Goal: Task Accomplishment & Management: Complete application form

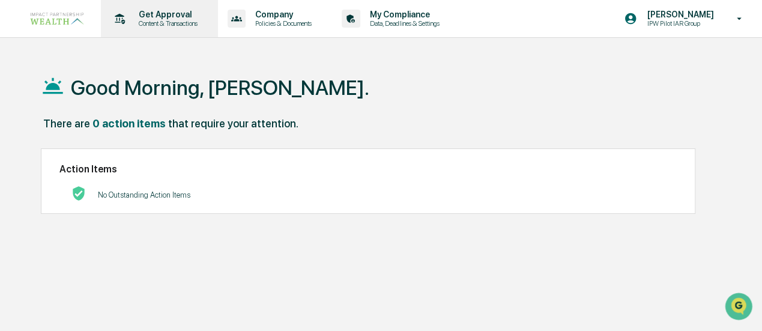
click at [159, 10] on p "Get Approval" at bounding box center [166, 15] width 74 height 10
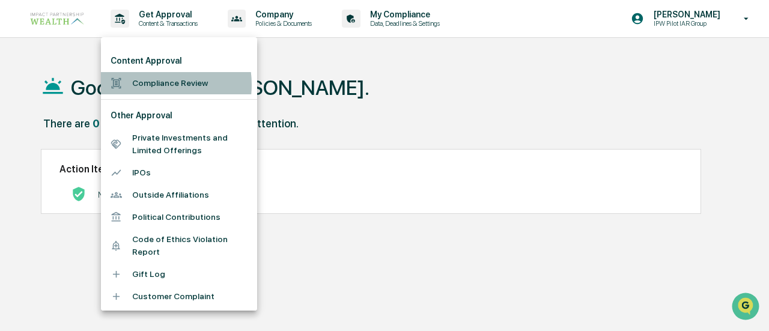
click at [150, 85] on li "Compliance Review" at bounding box center [179, 83] width 156 height 22
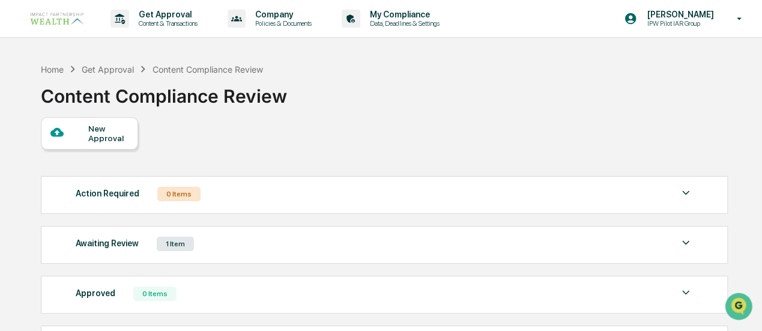
click at [202, 242] on div "Awaiting Review 1 Item" at bounding box center [384, 243] width 617 height 17
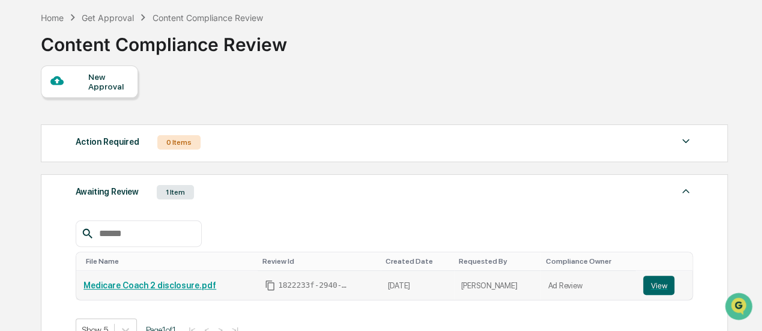
scroll to position [120, 0]
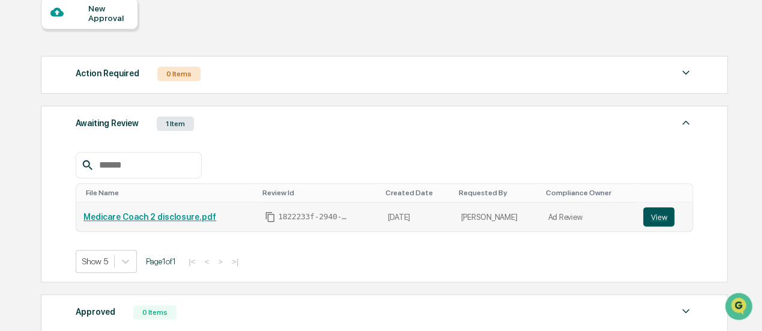
click at [661, 218] on button "View" at bounding box center [658, 216] width 31 height 19
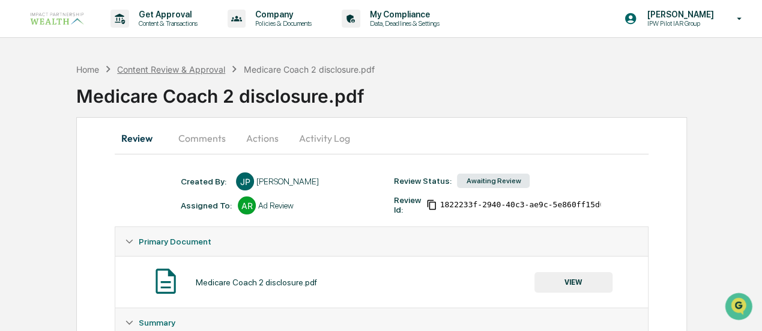
click at [128, 70] on div "Content Review & Approval" at bounding box center [171, 69] width 108 height 10
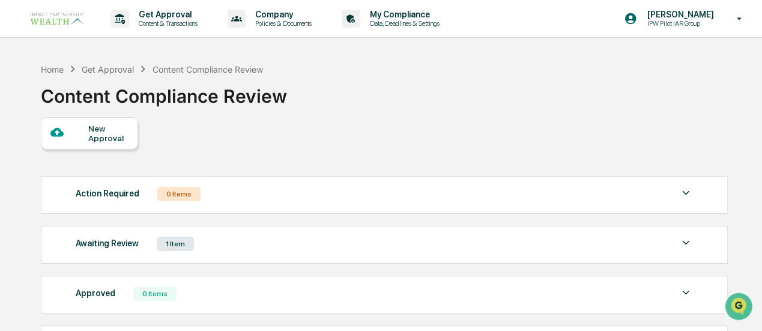
click at [97, 141] on div "New Approval" at bounding box center [108, 133] width 40 height 19
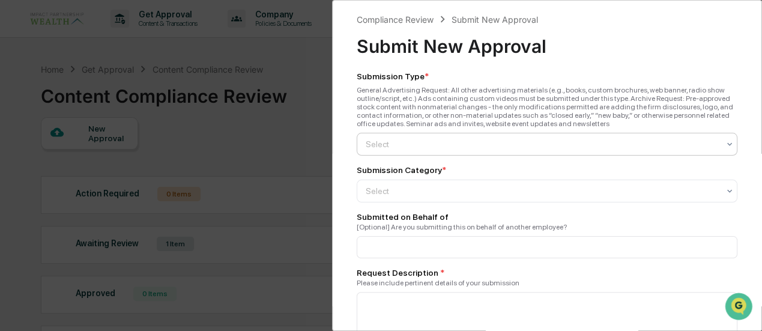
click at [472, 143] on div at bounding box center [543, 144] width 354 height 12
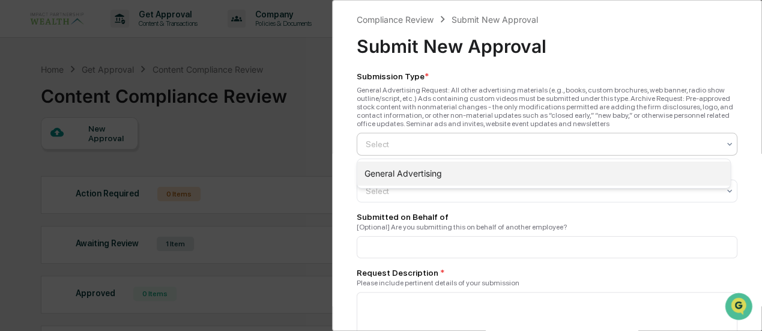
click at [411, 175] on div "General Advertising" at bounding box center [543, 174] width 373 height 24
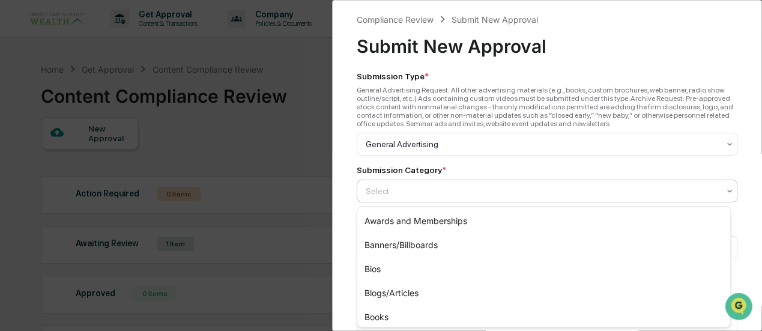
click at [411, 192] on div at bounding box center [543, 191] width 354 height 12
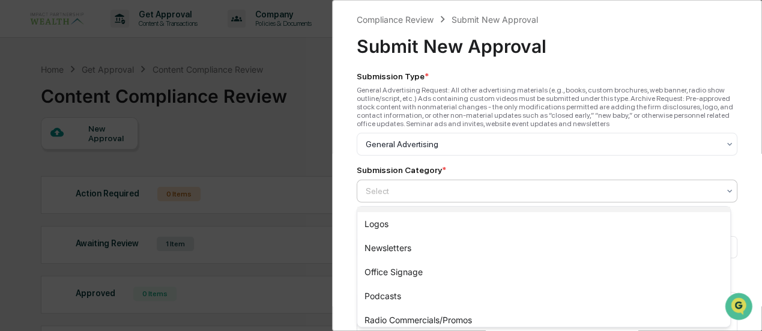
scroll to position [240, 0]
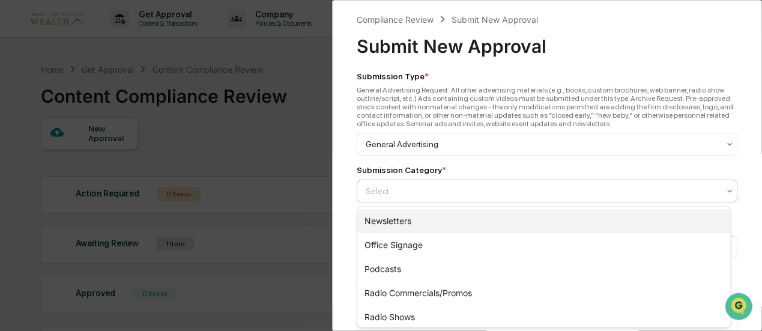
click at [395, 220] on div "Newsletters" at bounding box center [543, 221] width 373 height 24
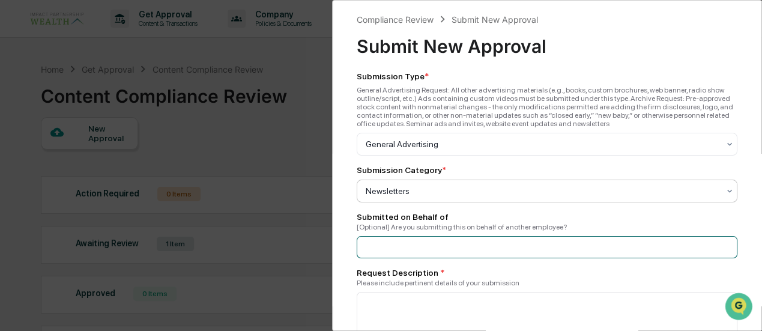
click at [420, 250] on input at bounding box center [547, 247] width 381 height 22
type input "**********"
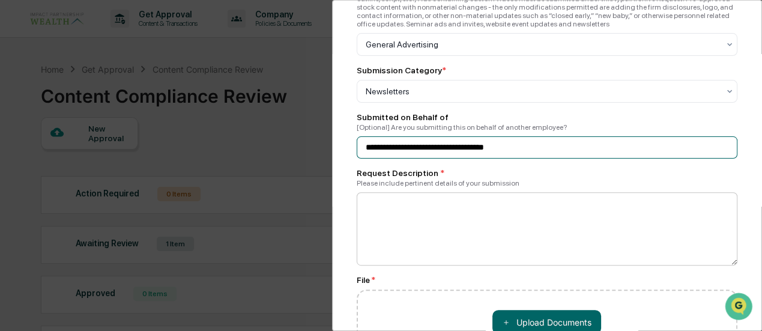
scroll to position [120, 0]
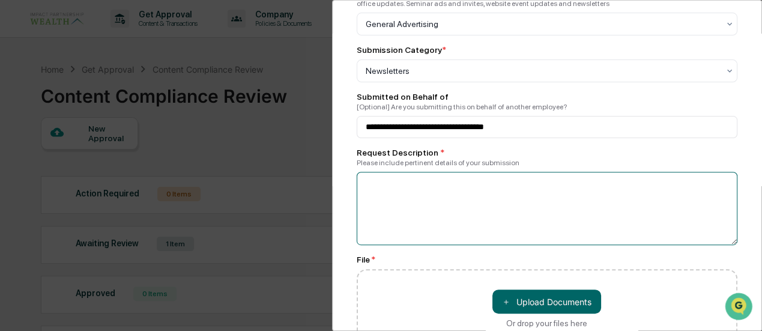
click at [420, 197] on textarea at bounding box center [547, 208] width 381 height 73
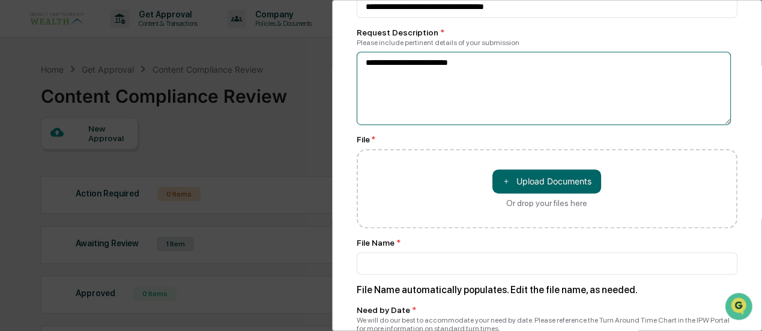
type textarea "**********"
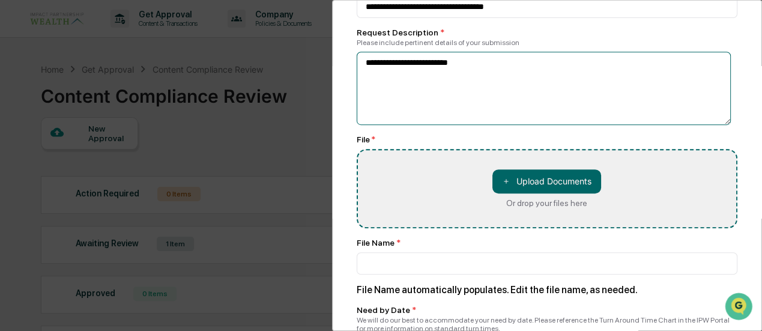
type input "**********"
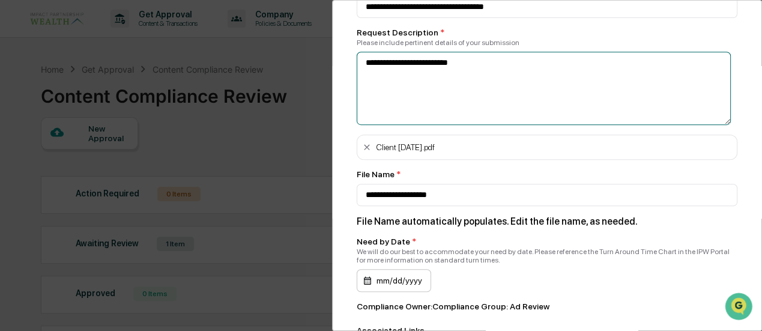
scroll to position [300, 0]
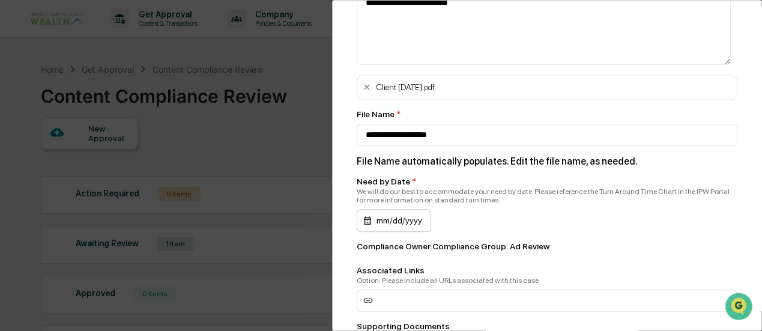
click at [402, 225] on div "mm/dd/yyyy" at bounding box center [394, 220] width 74 height 23
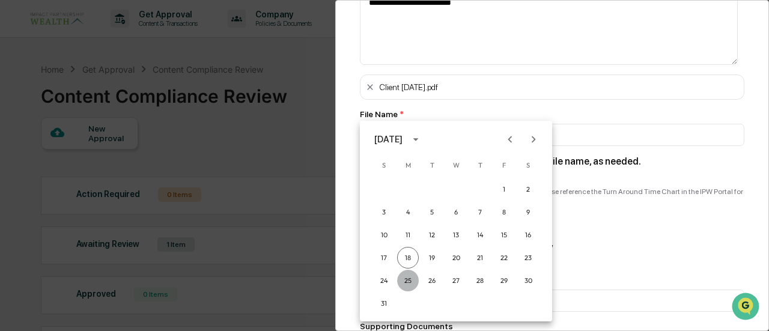
click at [406, 282] on button "25" at bounding box center [408, 281] width 22 height 22
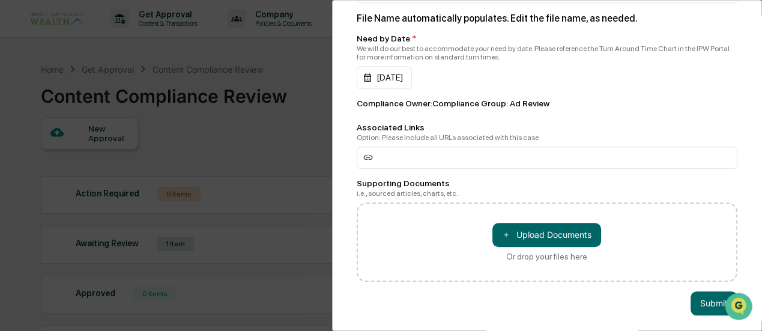
scroll to position [456, 0]
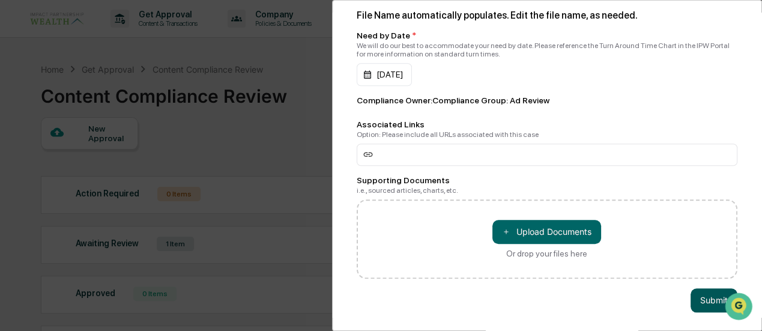
click at [691, 298] on button "Submit" at bounding box center [714, 300] width 47 height 24
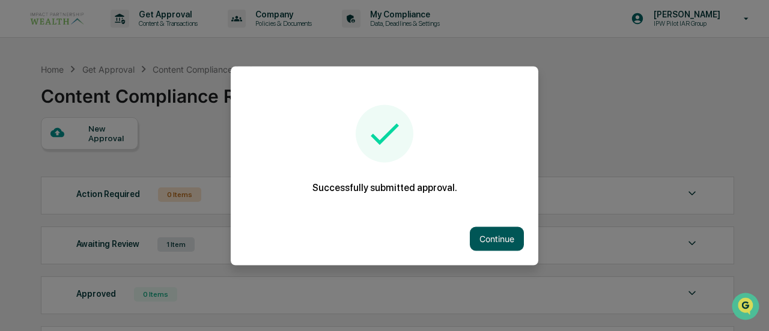
click at [494, 235] on button "Continue" at bounding box center [497, 238] width 54 height 24
